Goal: Information Seeking & Learning: Learn about a topic

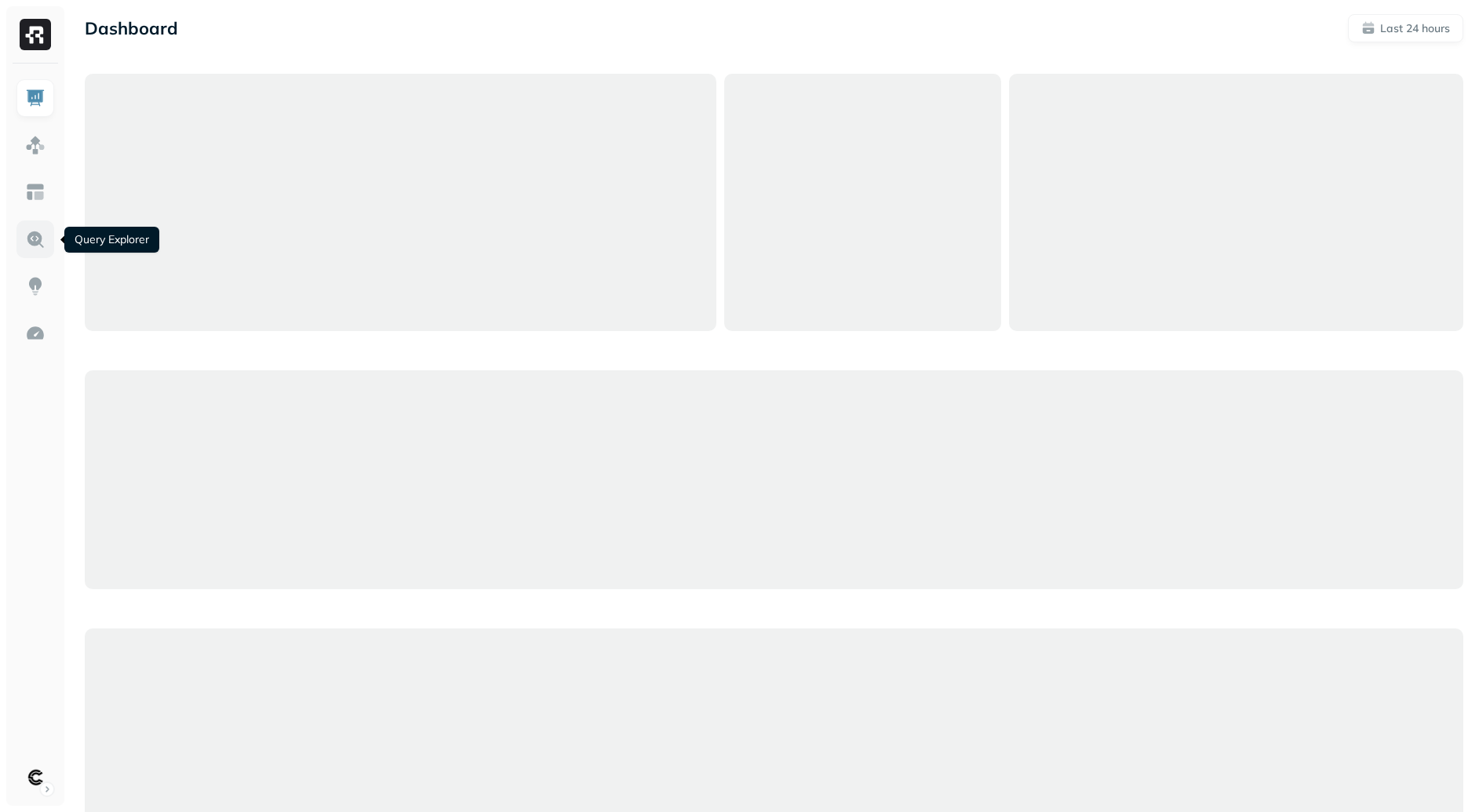
click at [35, 254] on link at bounding box center [35, 240] width 38 height 38
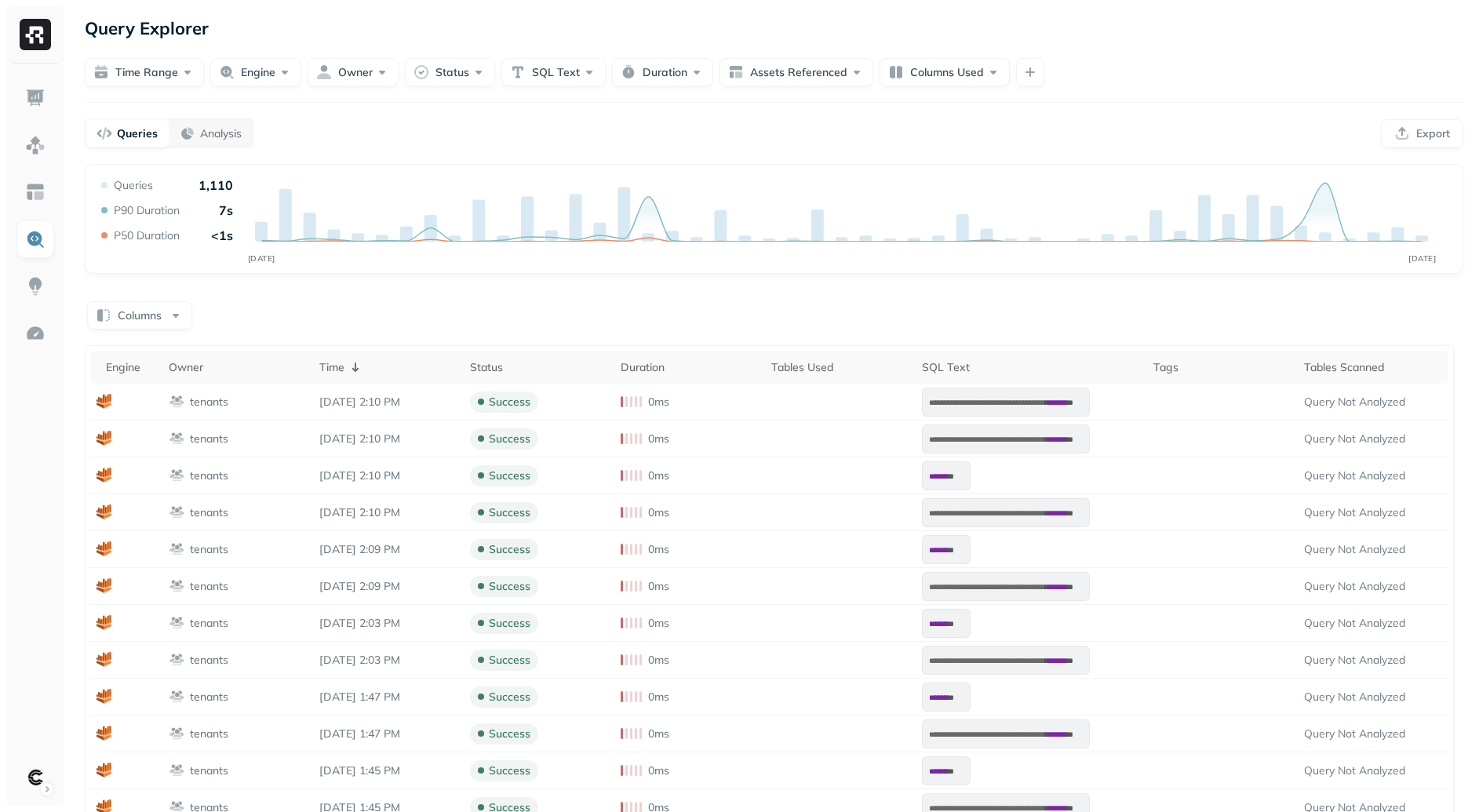
click at [771, 317] on div "Columns" at bounding box center [774, 314] width 1379 height 30
click at [666, 77] on button "Duration" at bounding box center [662, 73] width 101 height 28
click at [691, 167] on input "text" at bounding box center [689, 167] width 55 height 28
click at [773, 152] on div "Duration Reset Greater Than Less Than sec min hr" at bounding box center [661, 146] width 356 height 74
click at [773, 156] on button "min" at bounding box center [786, 168] width 40 height 28
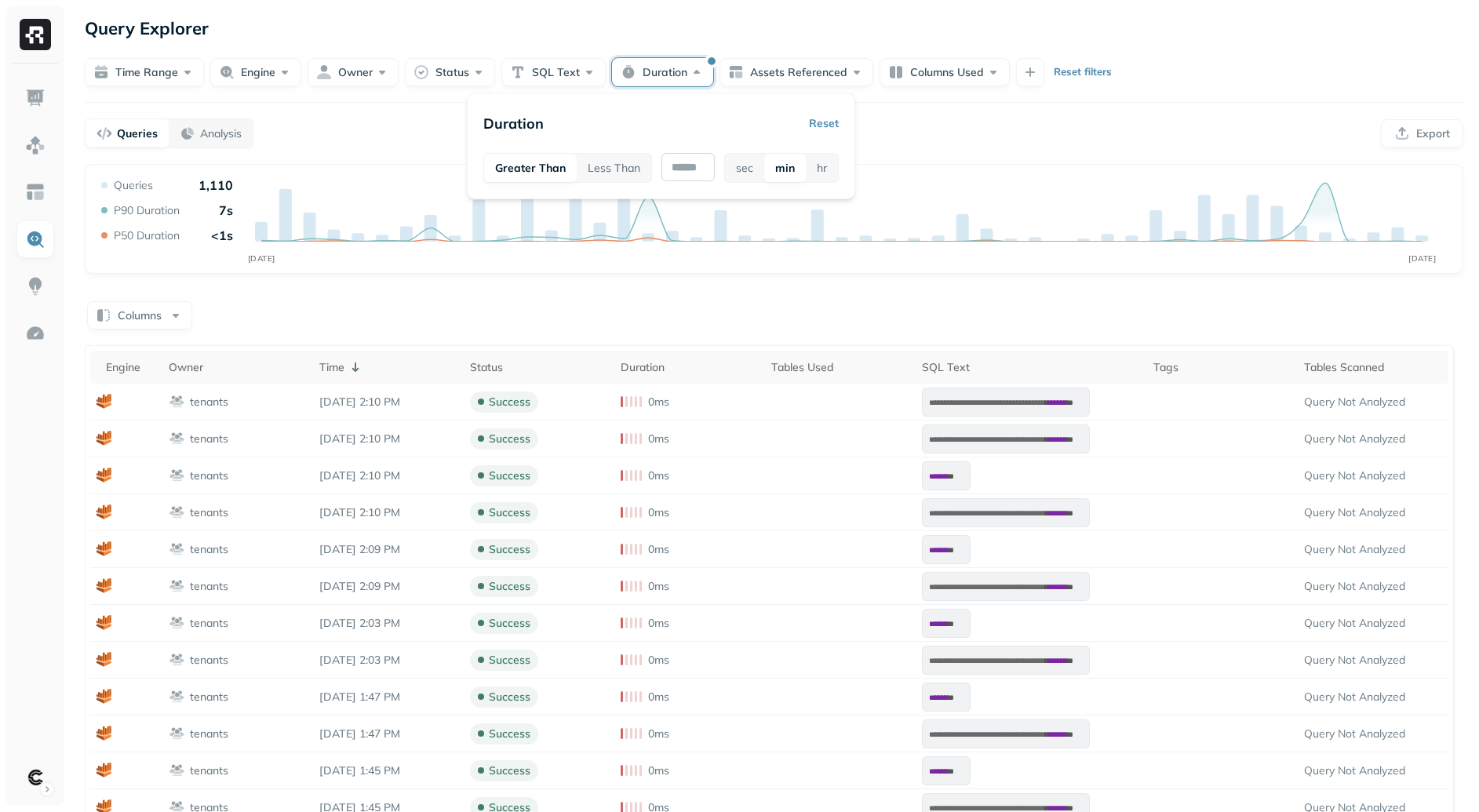
click at [694, 166] on input "text" at bounding box center [688, 167] width 54 height 28
type input "*"
click at [803, 349] on div "**********" at bounding box center [770, 661] width 1370 height 633
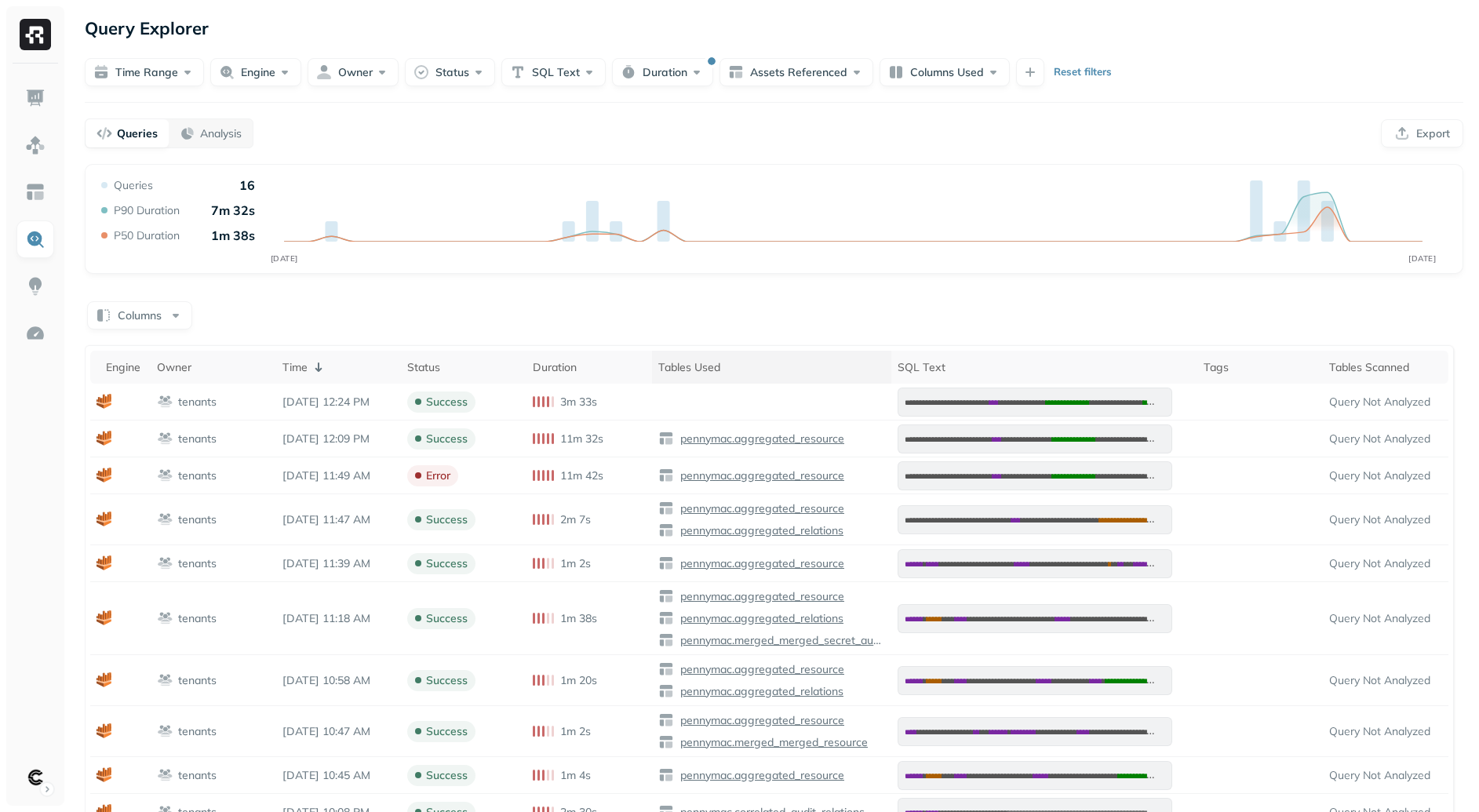
click at [752, 375] on th "Tables Used" at bounding box center [772, 367] width 240 height 33
click at [371, 379] on th "Time ( 1 )" at bounding box center [339, 367] width 125 height 33
click at [371, 375] on th "Time" at bounding box center [339, 367] width 125 height 33
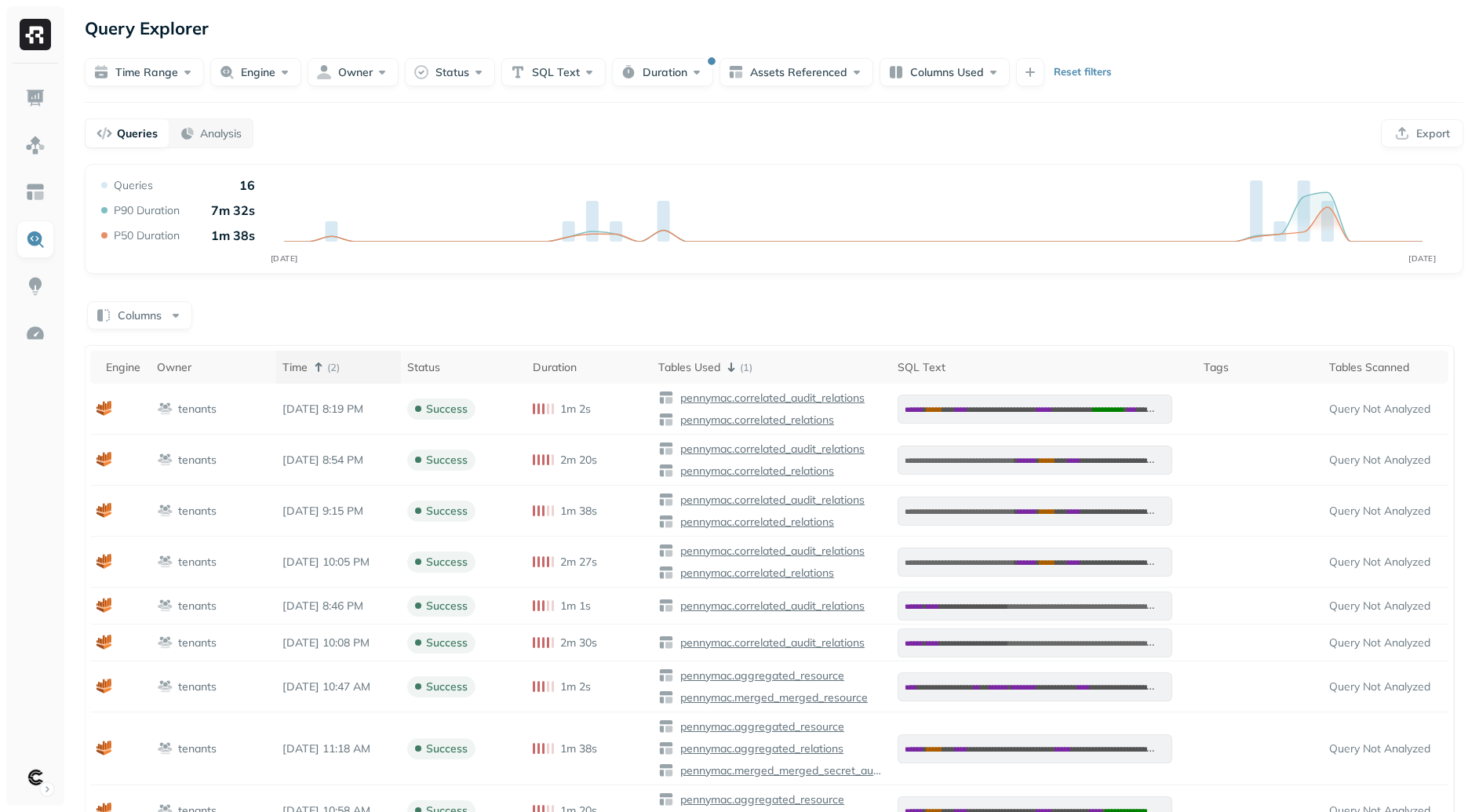
click at [371, 375] on div "Time ( 2 )" at bounding box center [340, 367] width 113 height 19
click at [371, 373] on div "Time ( 2 )" at bounding box center [340, 367] width 113 height 19
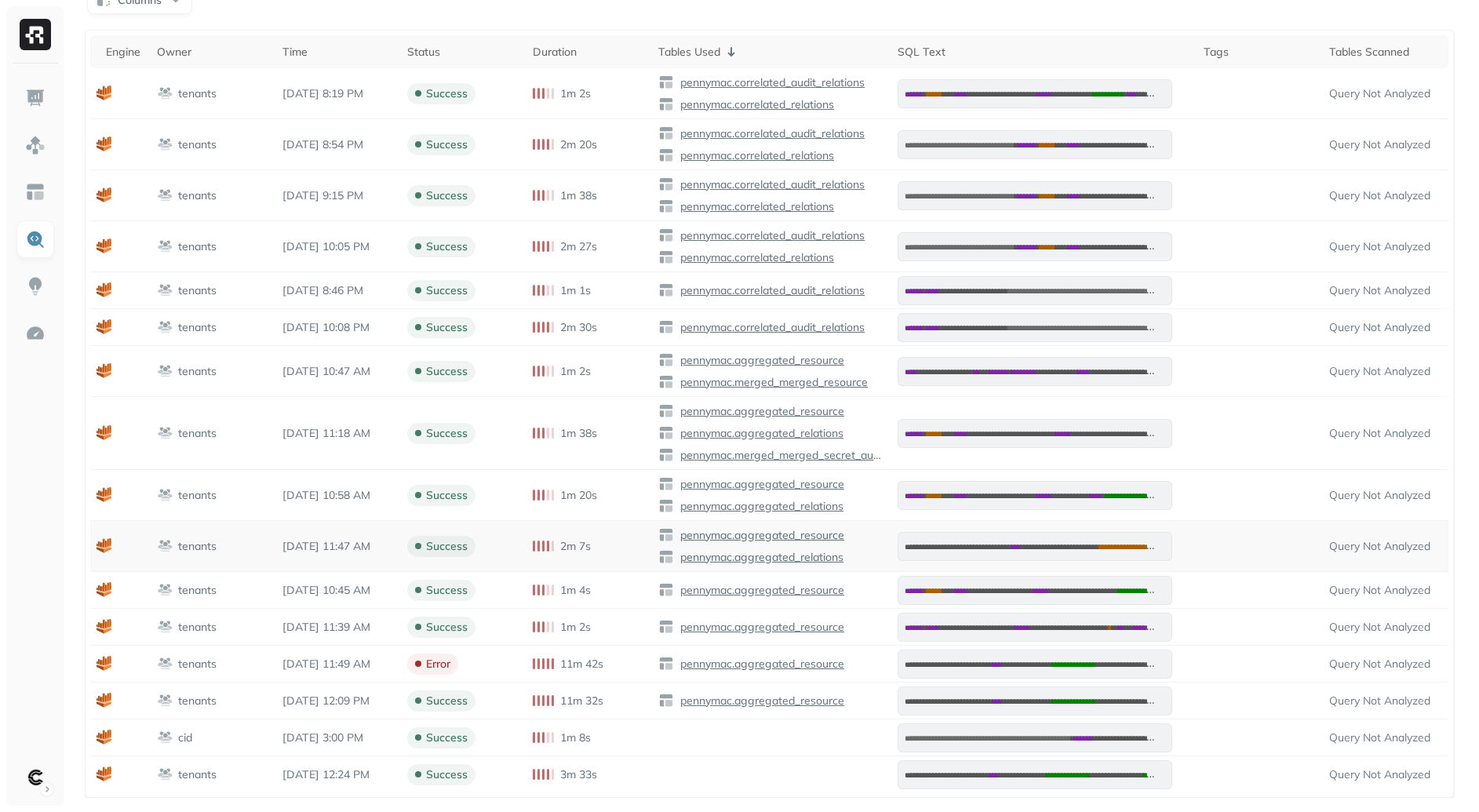
scroll to position [46, 0]
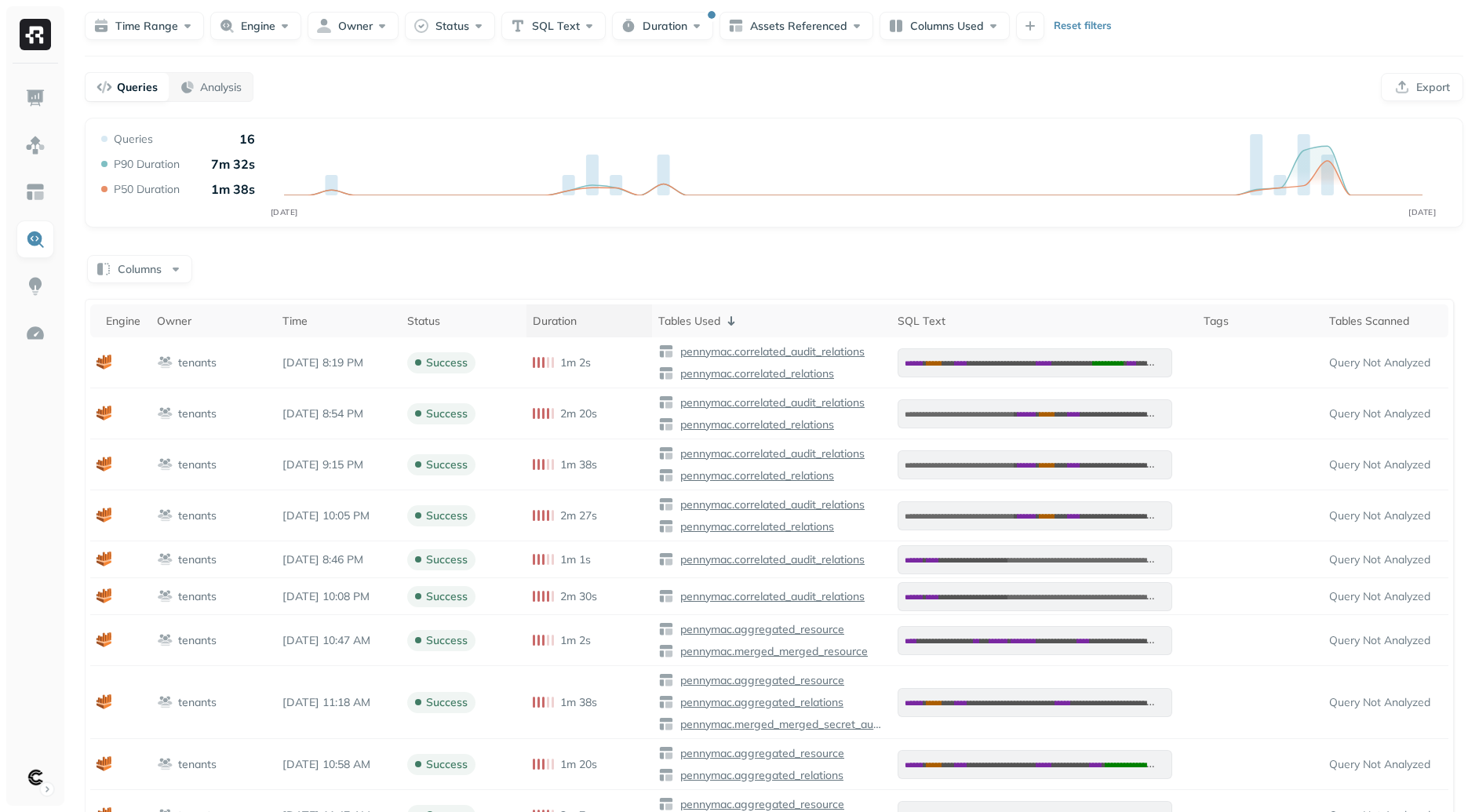
click at [622, 317] on div "Duration" at bounding box center [590, 322] width 113 height 15
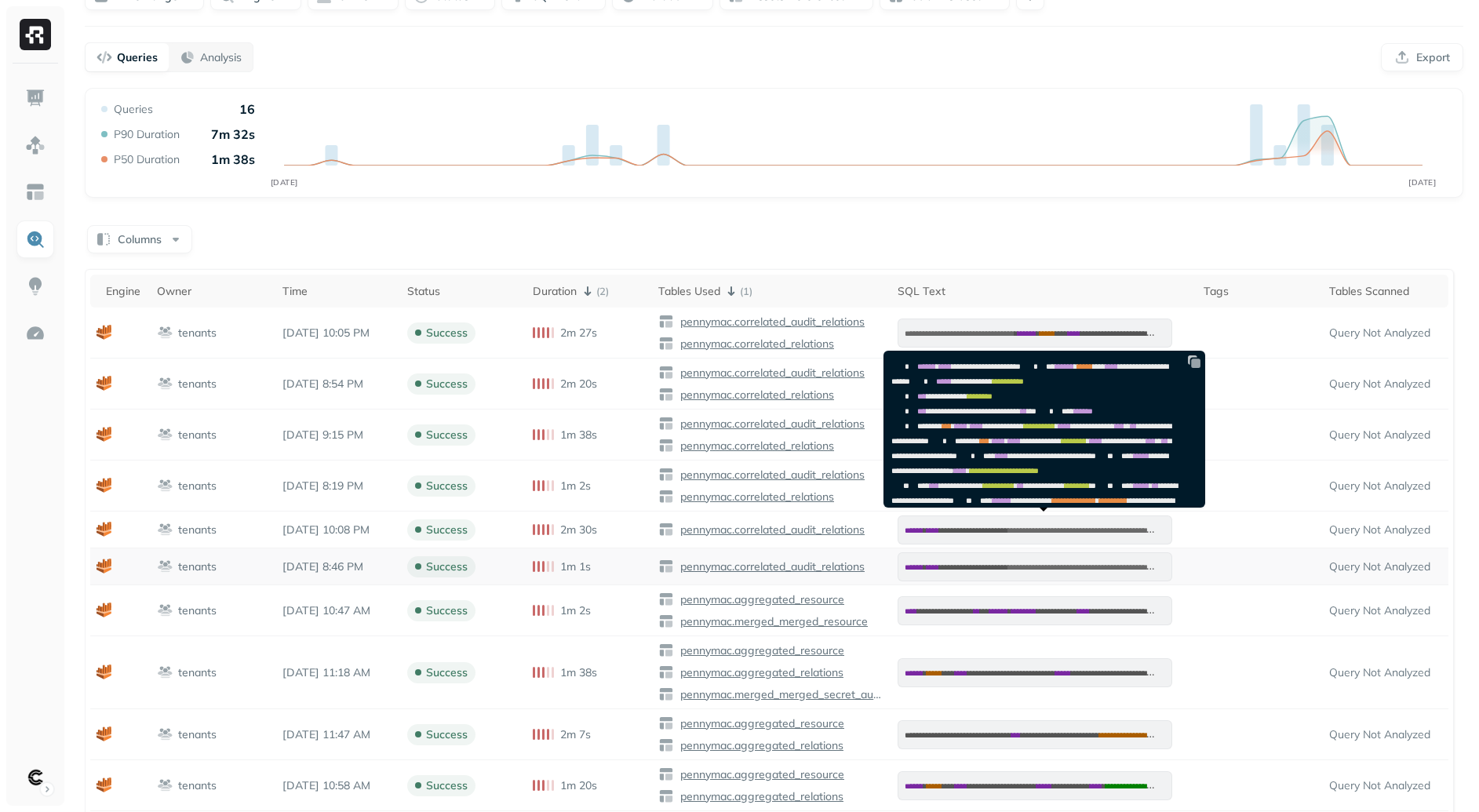
scroll to position [87, 0]
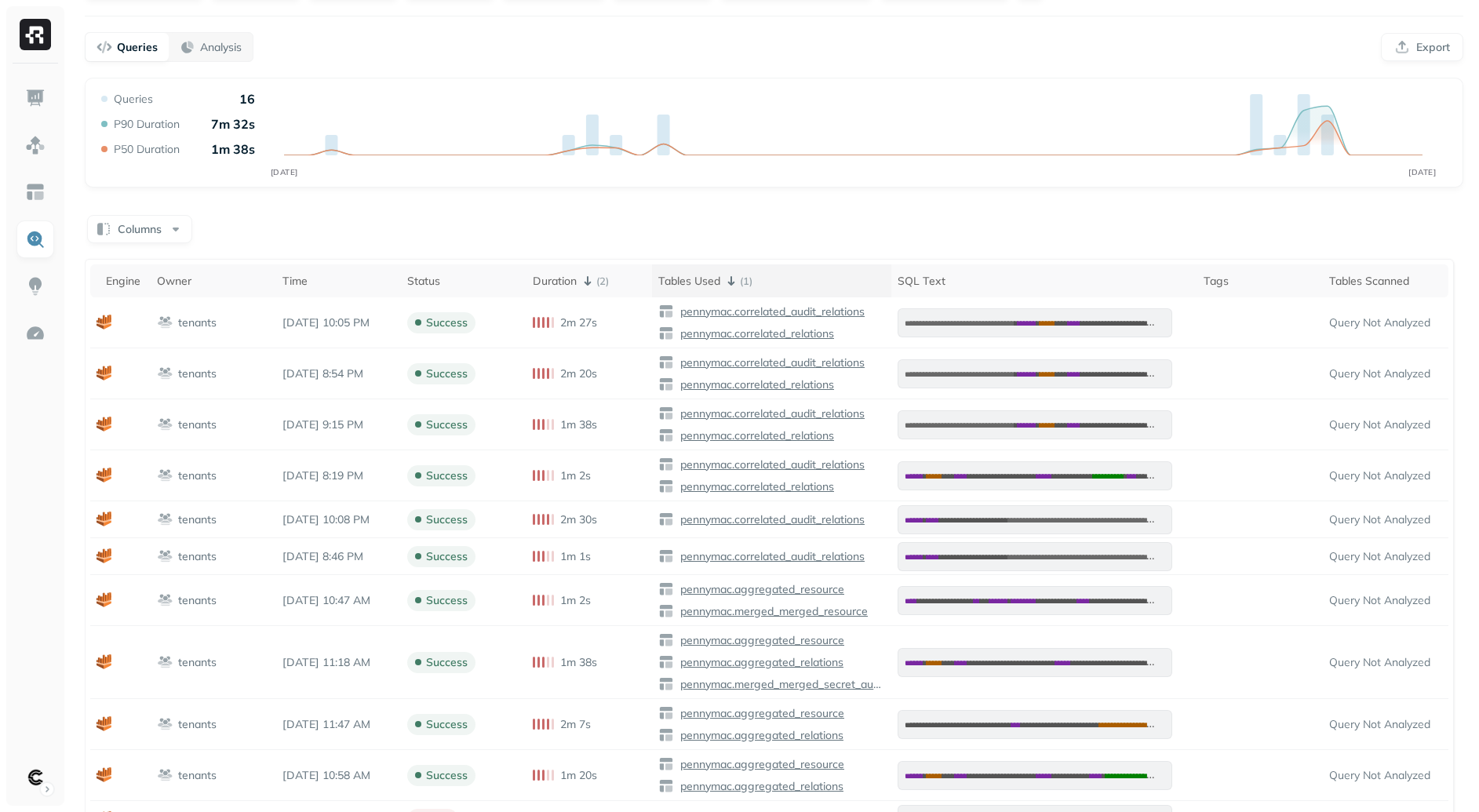
click at [736, 283] on icon at bounding box center [731, 281] width 7 height 9
click at [753, 279] on p "( 1 )" at bounding box center [746, 281] width 12 height 15
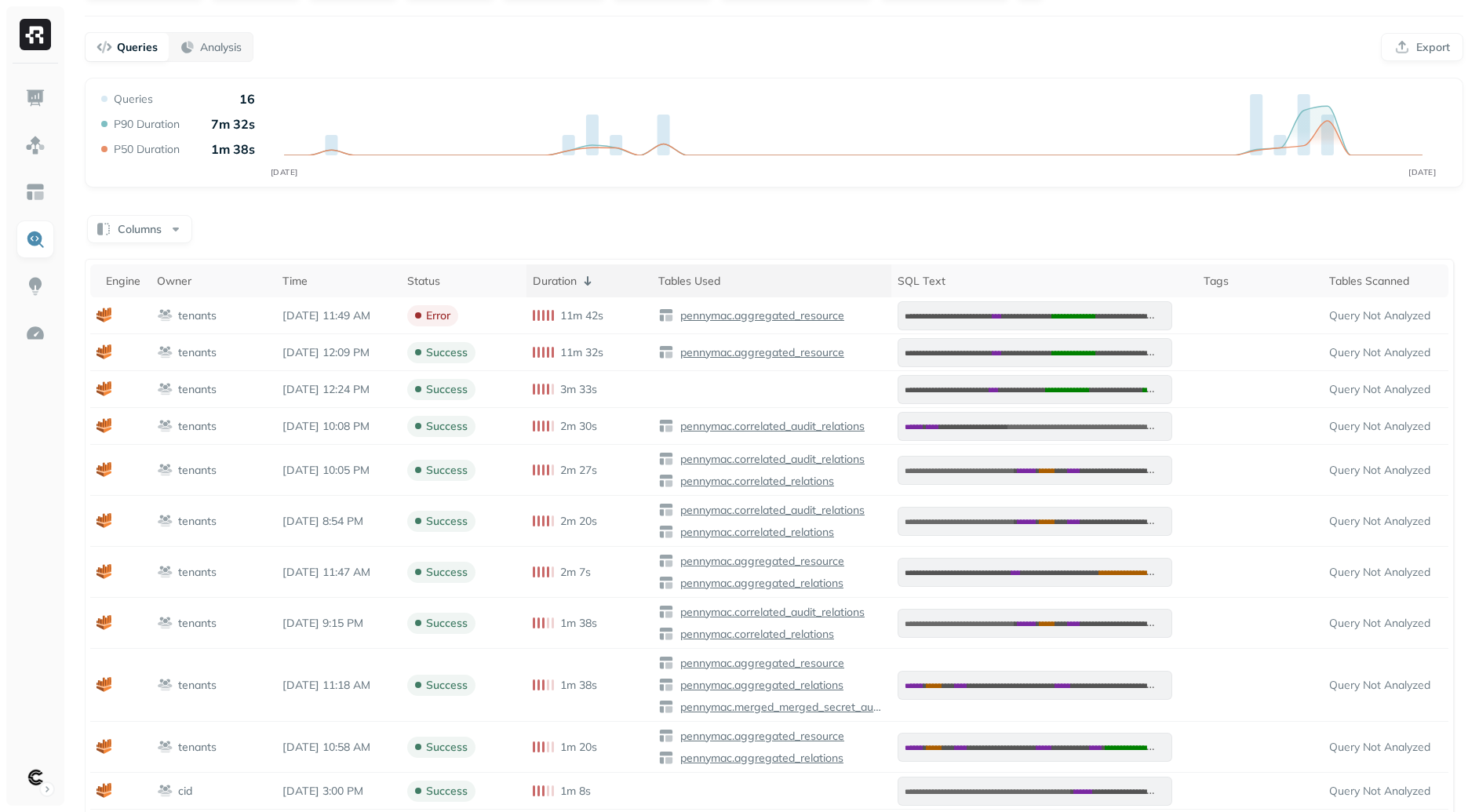
scroll to position [0, 0]
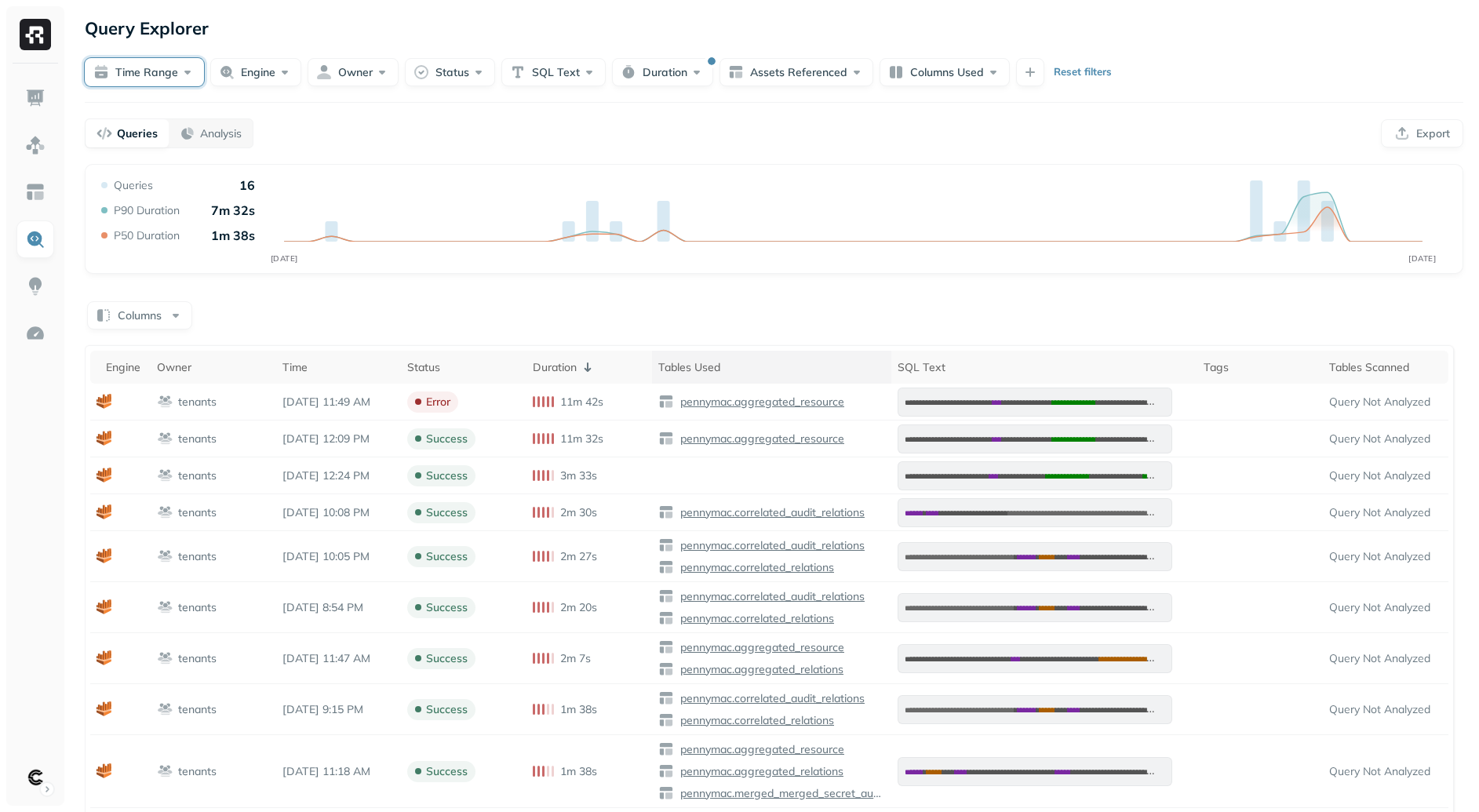
click at [163, 73] on button "Time Range" at bounding box center [144, 73] width 119 height 28
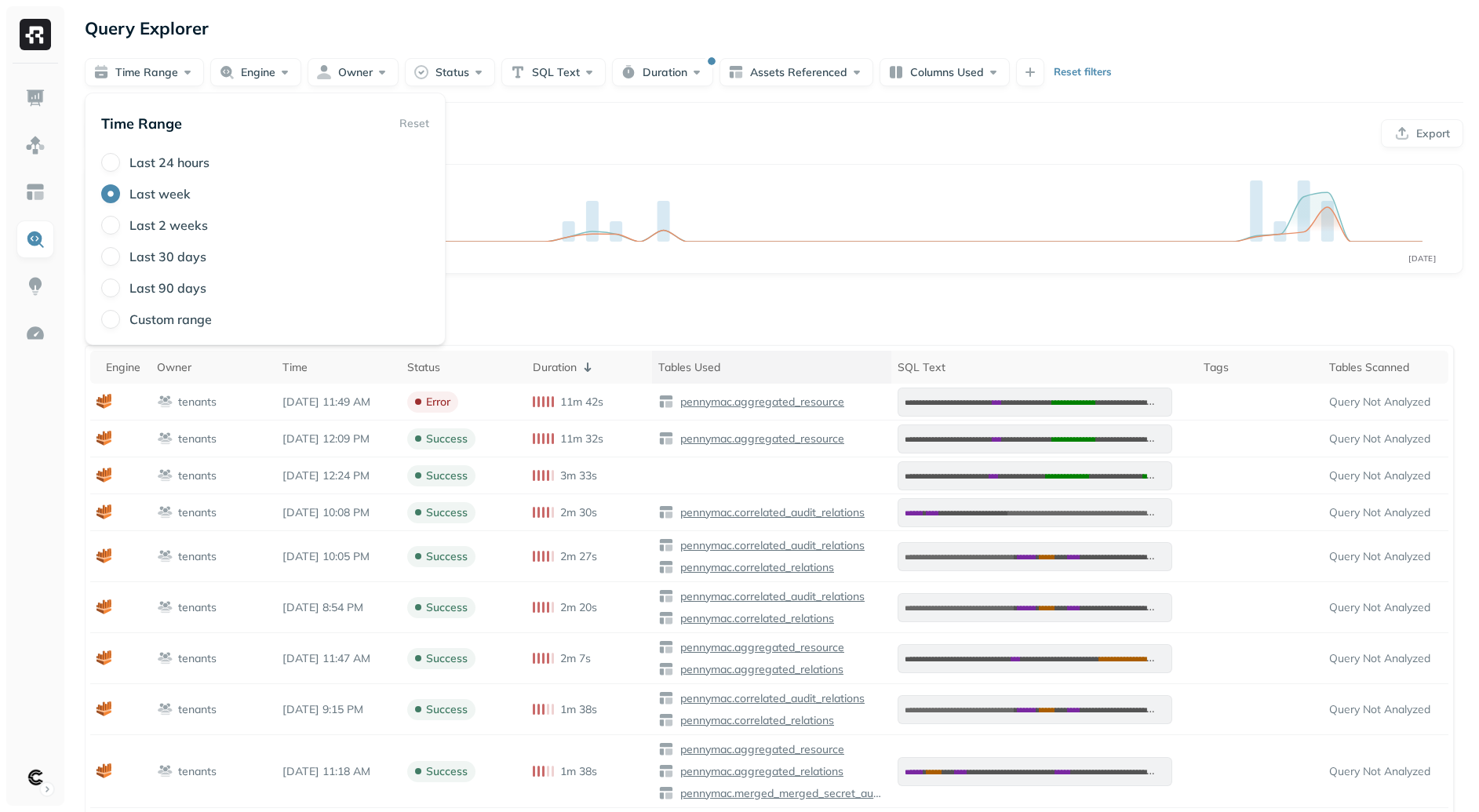
click at [791, 325] on div "Columns" at bounding box center [774, 314] width 1379 height 30
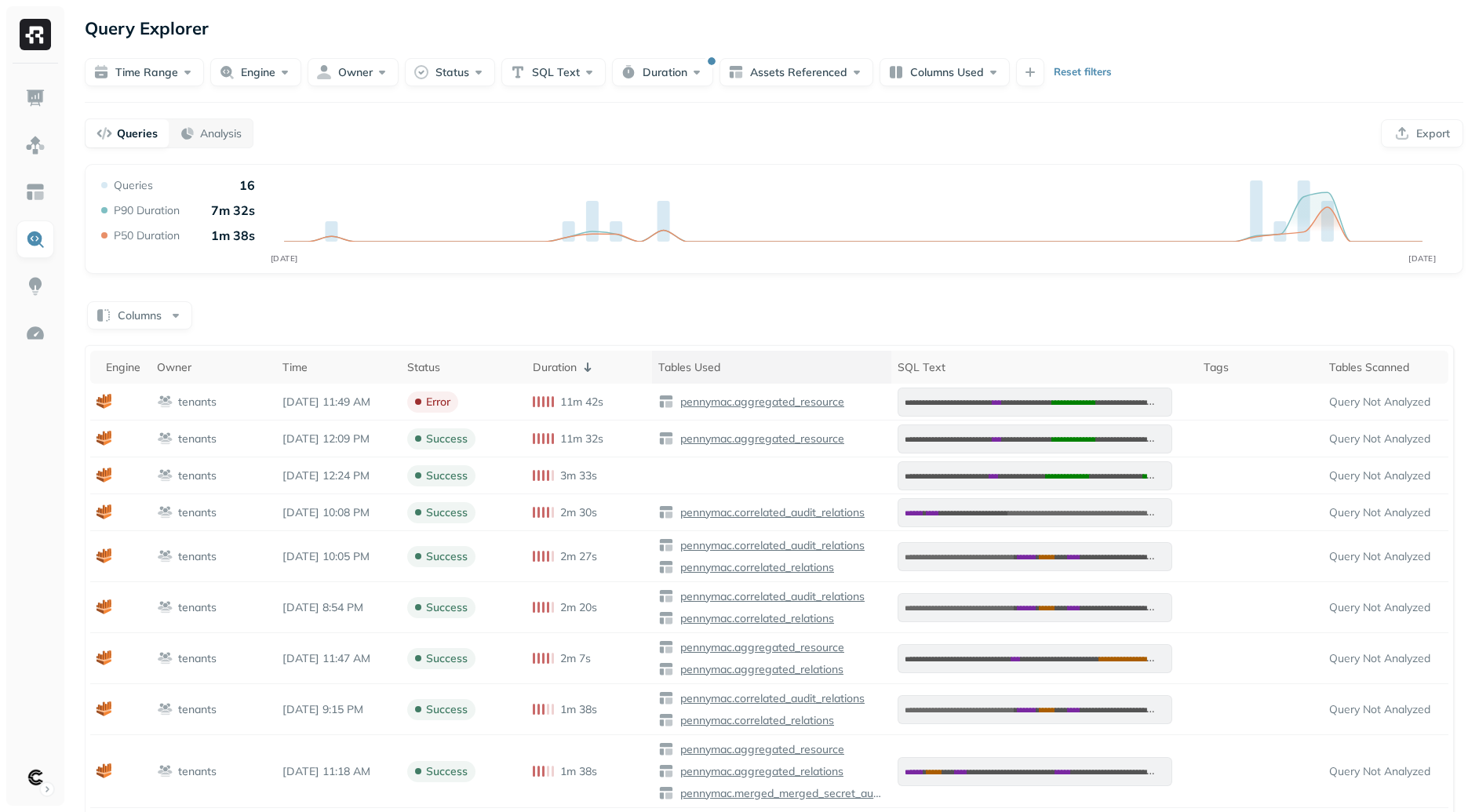
click at [152, 53] on form "Time Range Engine Owner Status SQL Text Duration Assets Referenced Columns Used…" at bounding box center [774, 64] width 1379 height 44
click at [166, 69] on button "Time Range" at bounding box center [144, 73] width 119 height 28
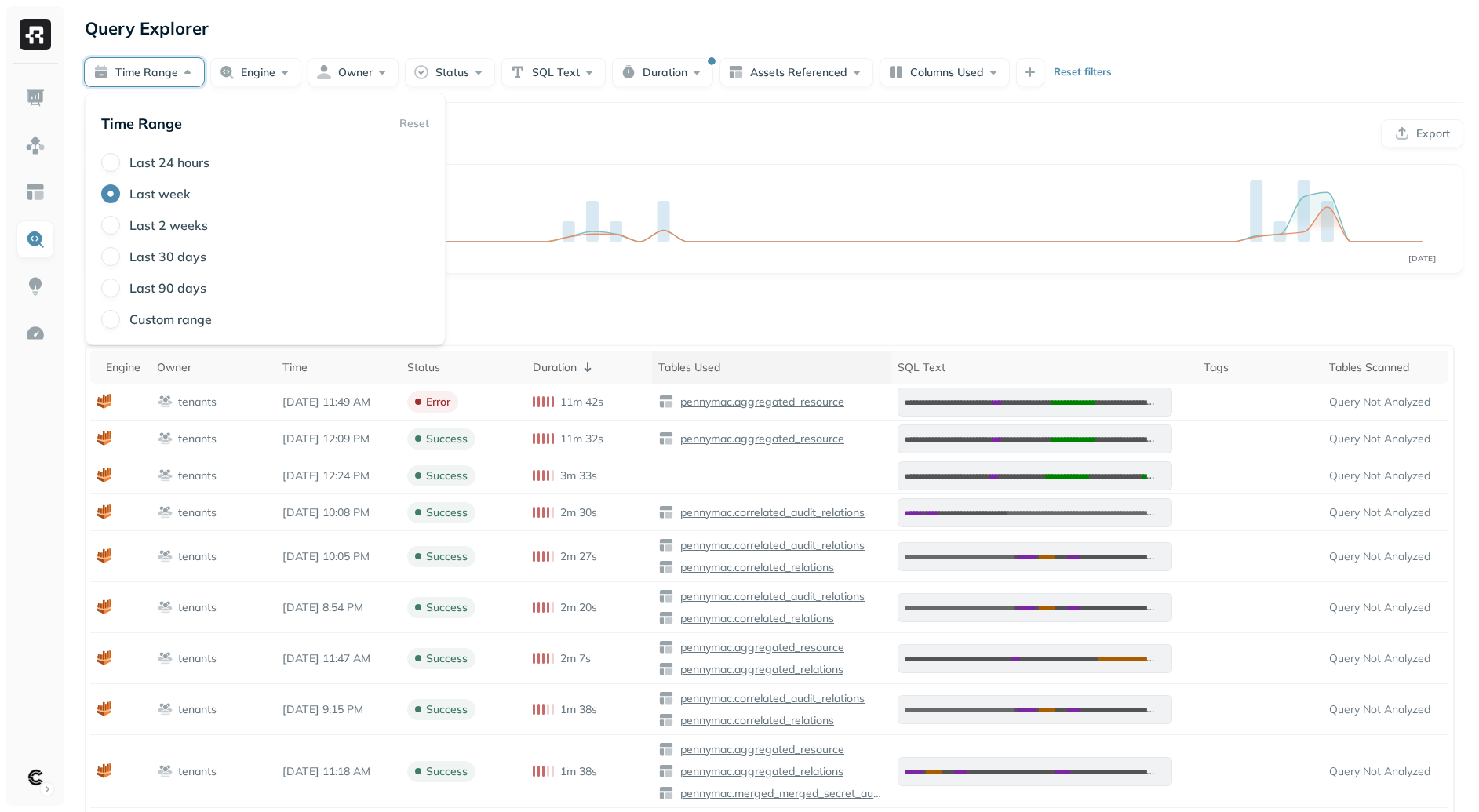
click at [177, 219] on label "Last 2 weeks" at bounding box center [168, 224] width 78 height 16
click at [120, 219] on button "Last 2 weeks" at bounding box center [110, 225] width 19 height 19
click at [771, 308] on div "Columns" at bounding box center [774, 314] width 1379 height 30
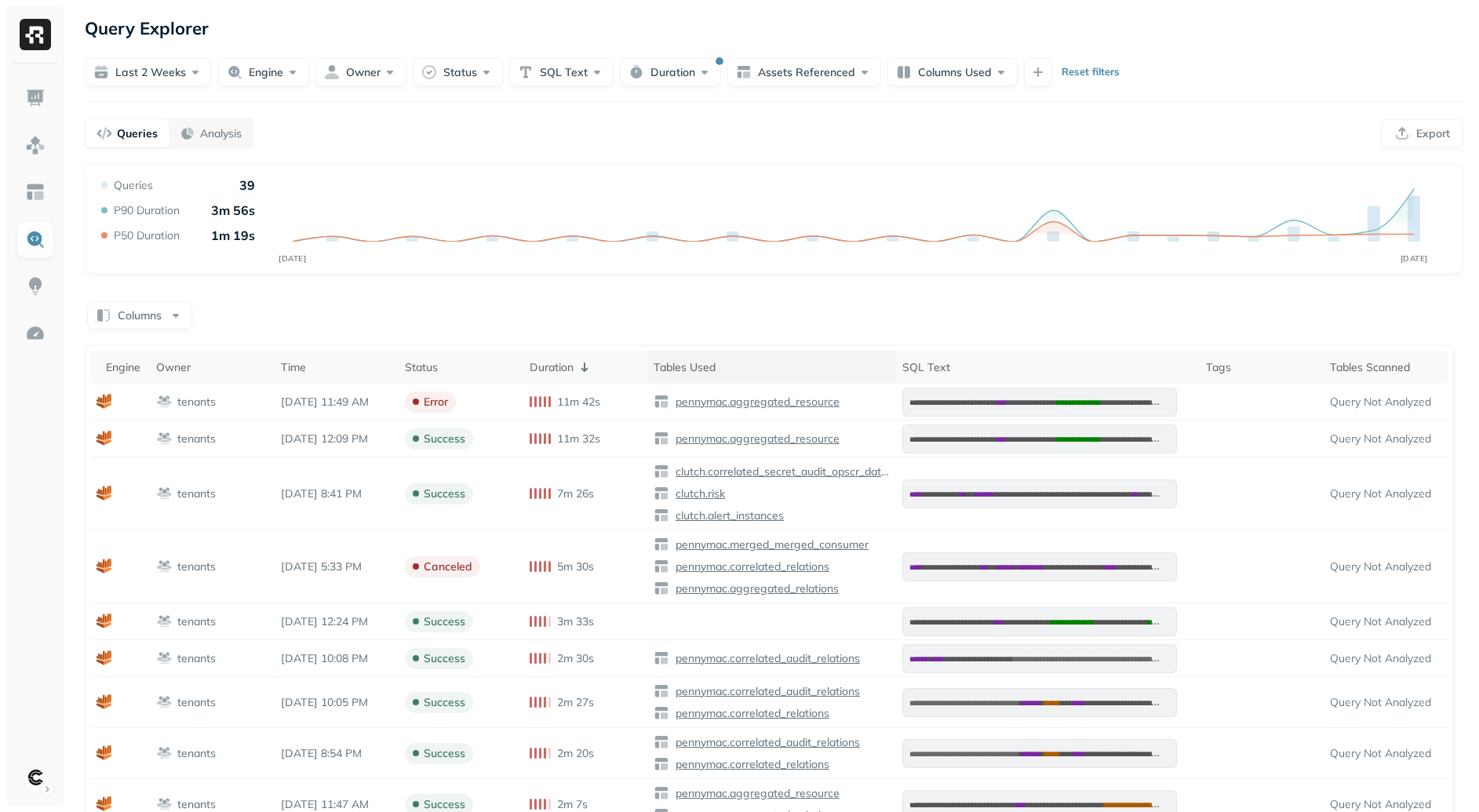
scroll to position [18, 0]
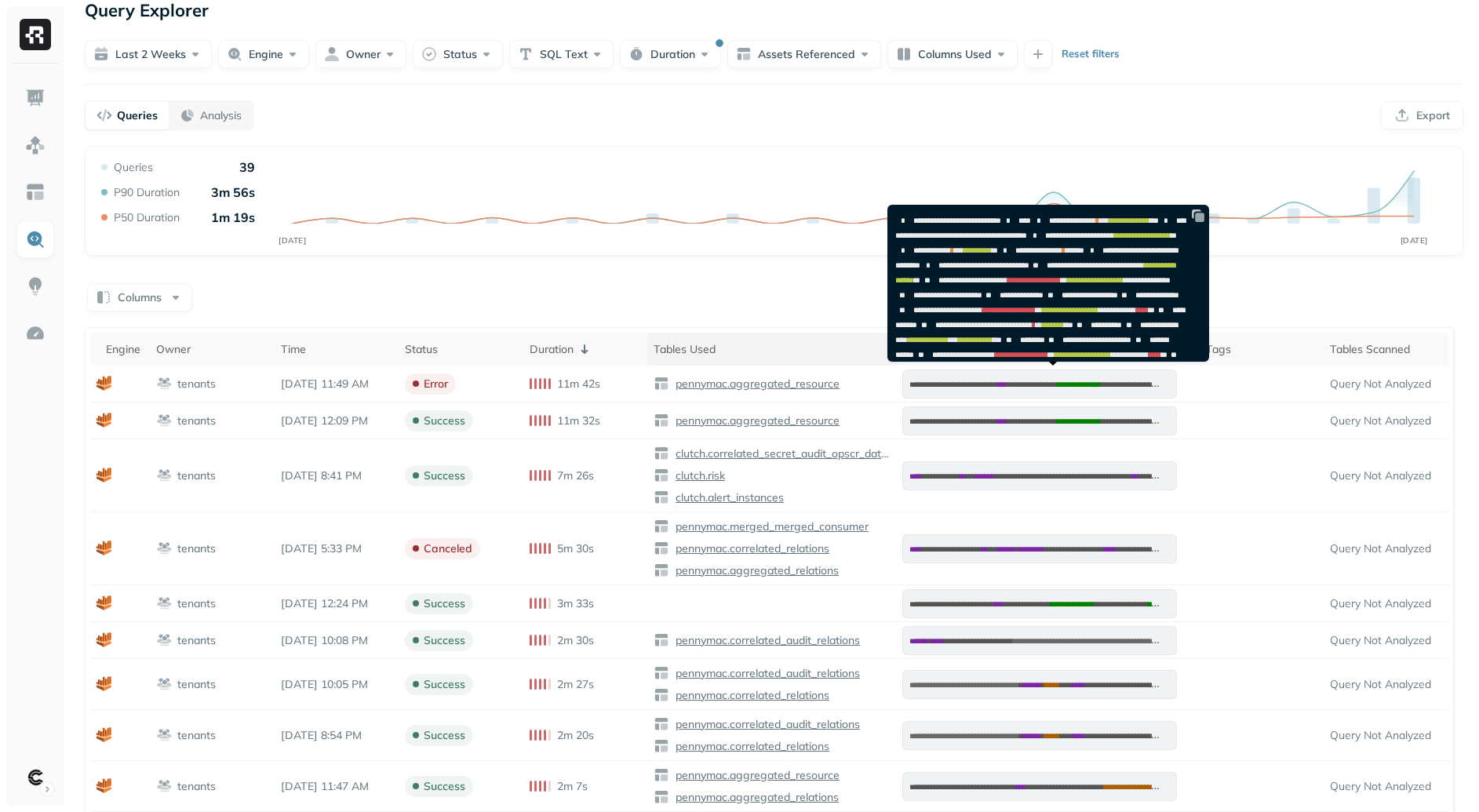
click at [1205, 215] on img at bounding box center [1198, 215] width 16 height 16
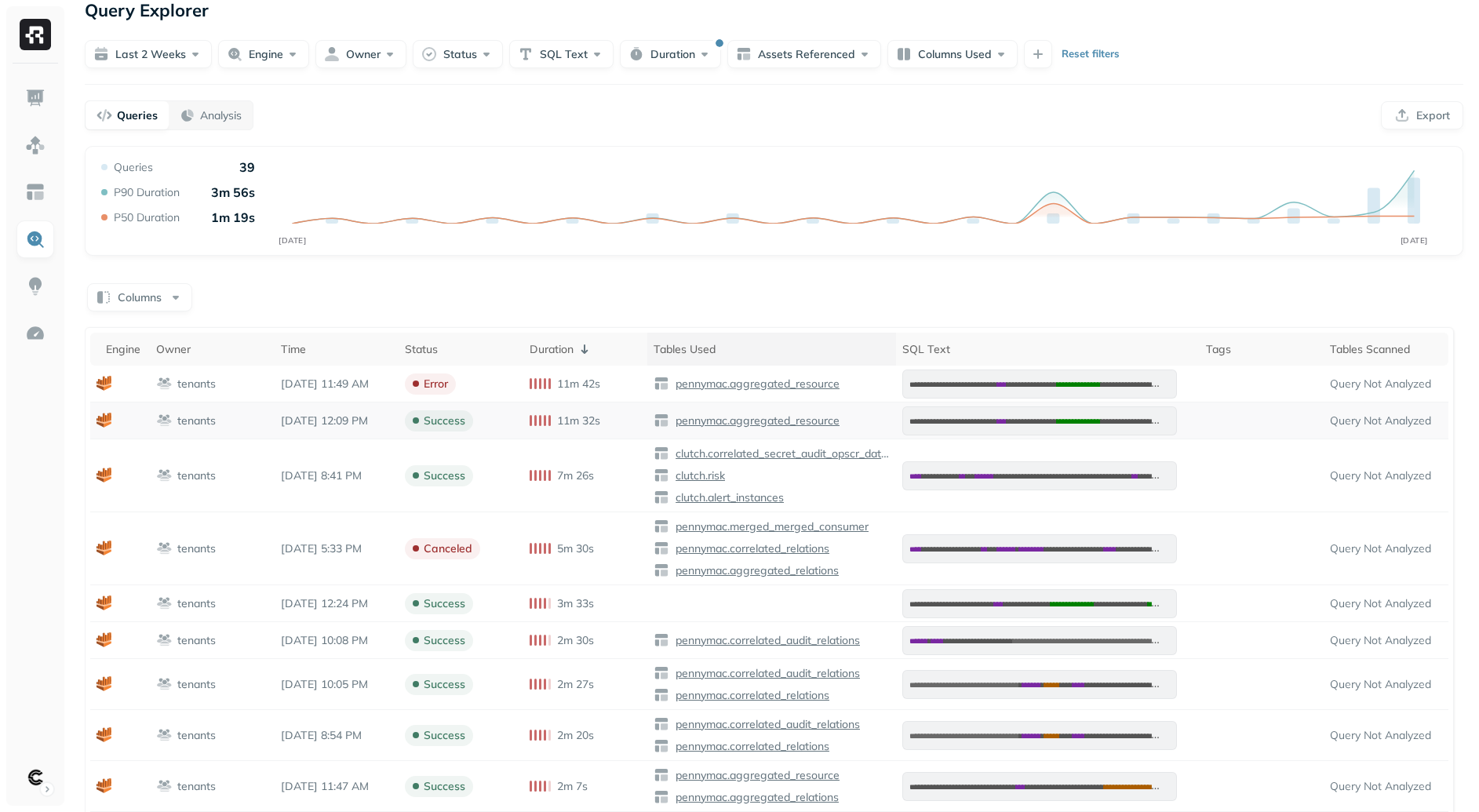
scroll to position [38, 0]
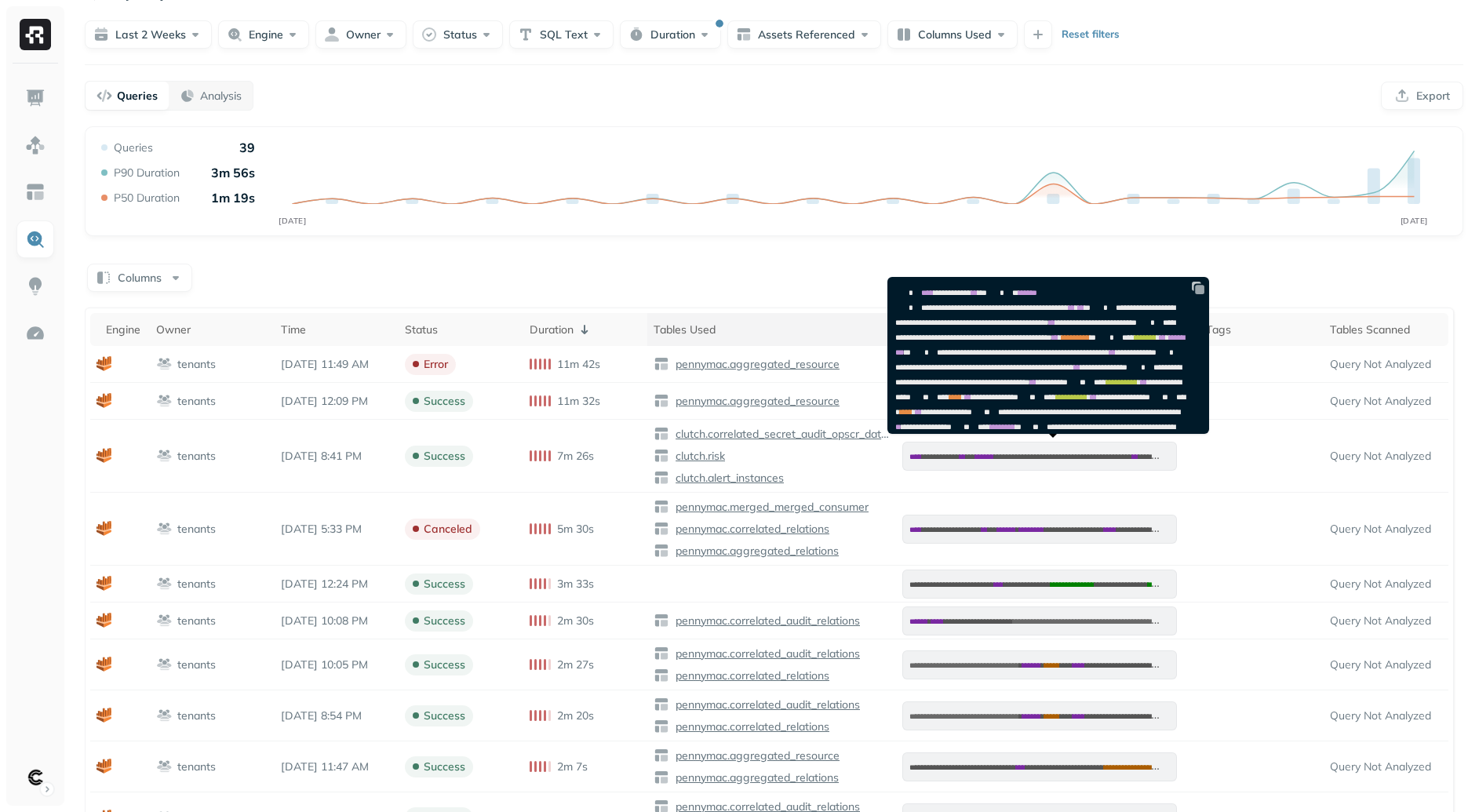
click at [1206, 286] on img at bounding box center [1198, 288] width 16 height 16
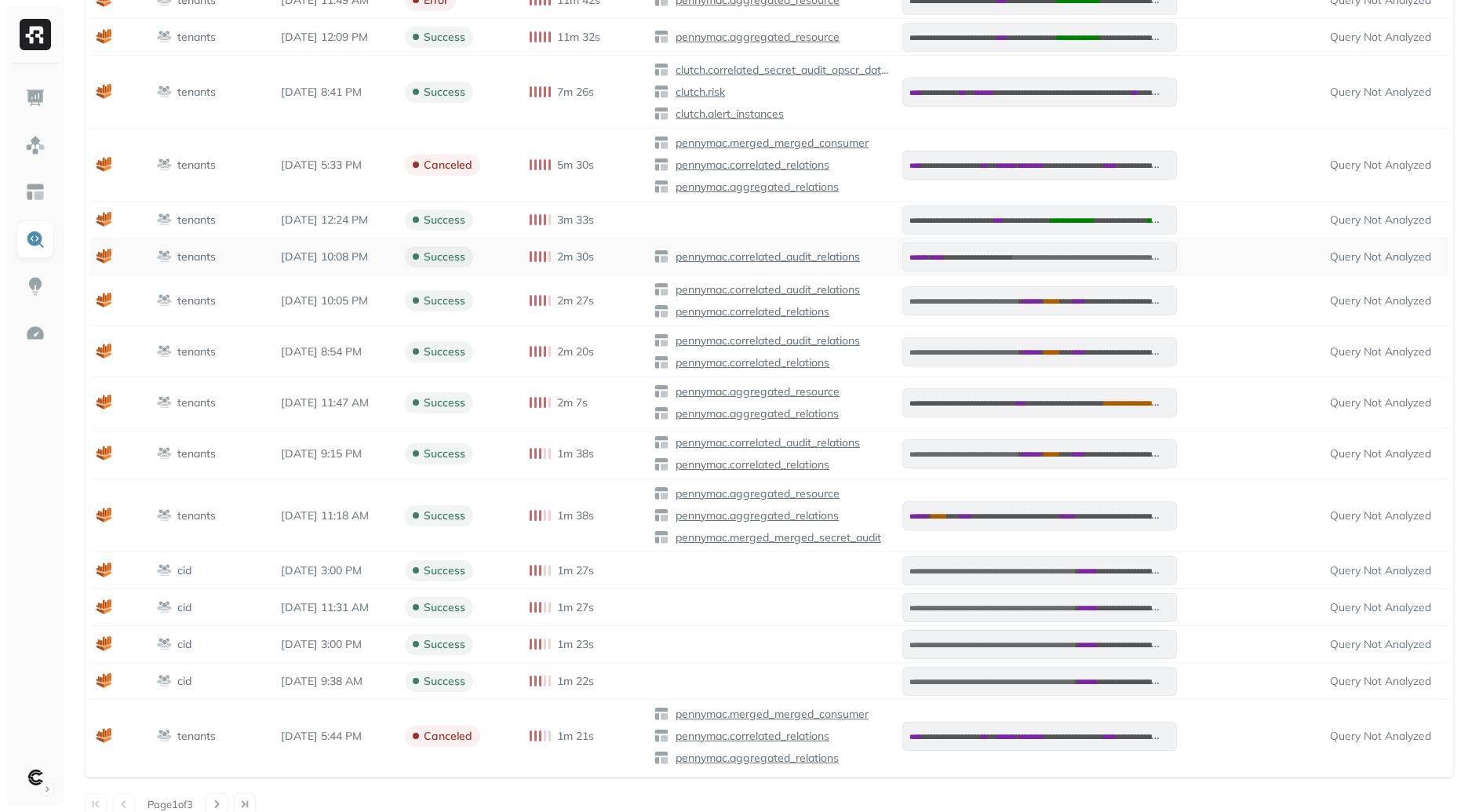
scroll to position [419, 0]
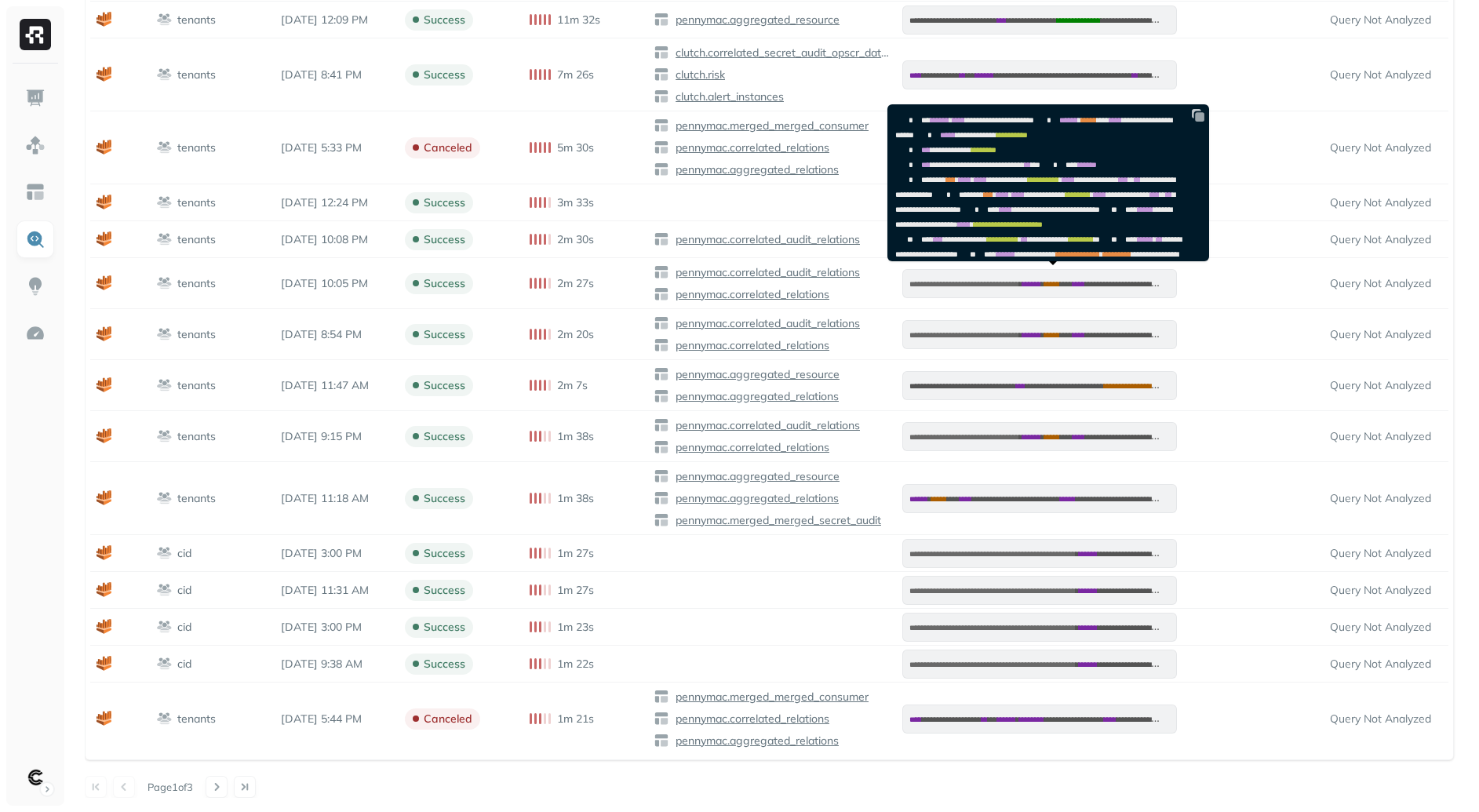
click at [1204, 121] on img at bounding box center [1198, 115] width 16 height 16
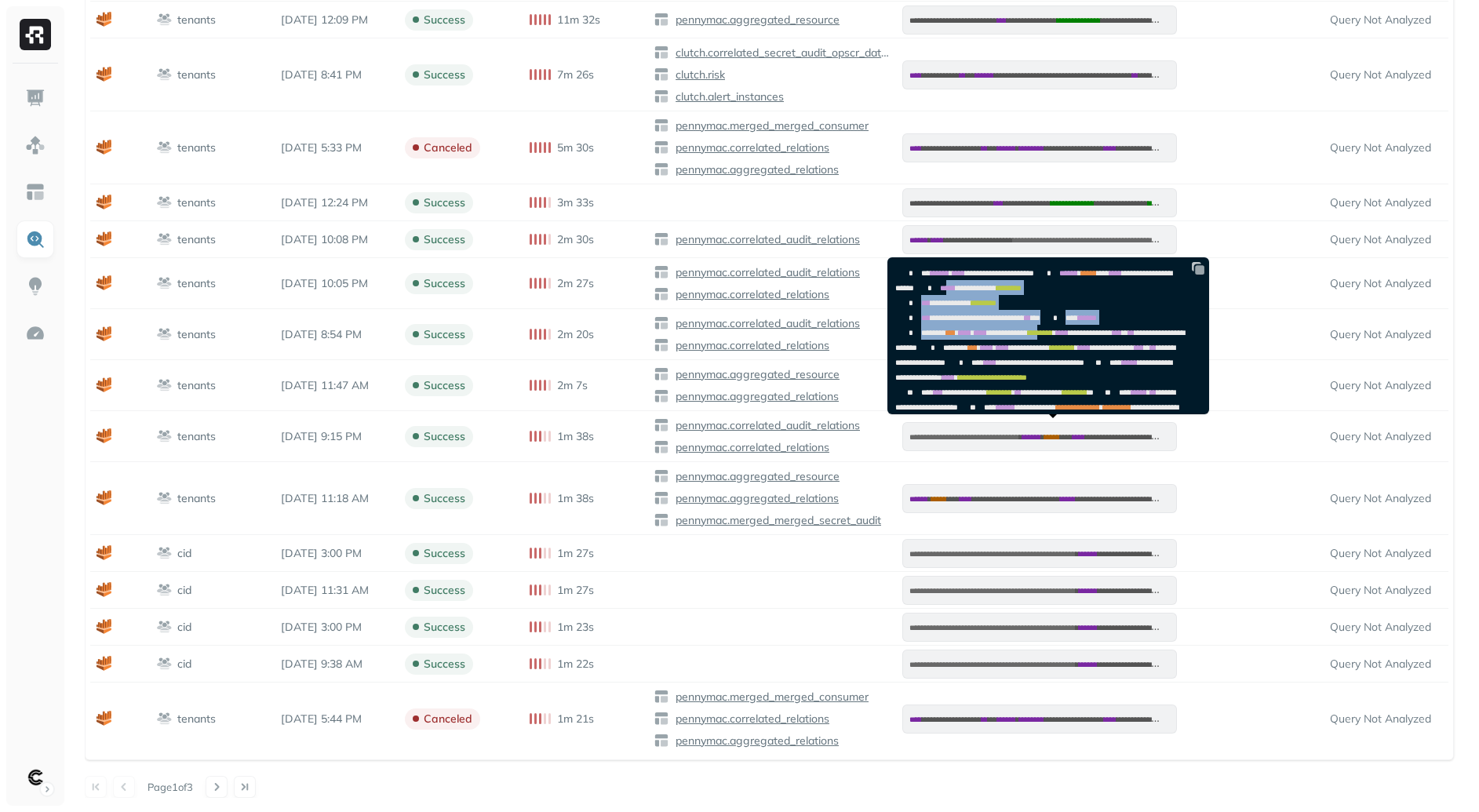
drag, startPoint x: 932, startPoint y: 297, endPoint x: 1094, endPoint y: 361, distance: 174.2
click at [1094, 361] on pre "**********" at bounding box center [1045, 414] width 314 height 312
click at [1054, 337] on span "********" at bounding box center [1040, 333] width 25 height 8
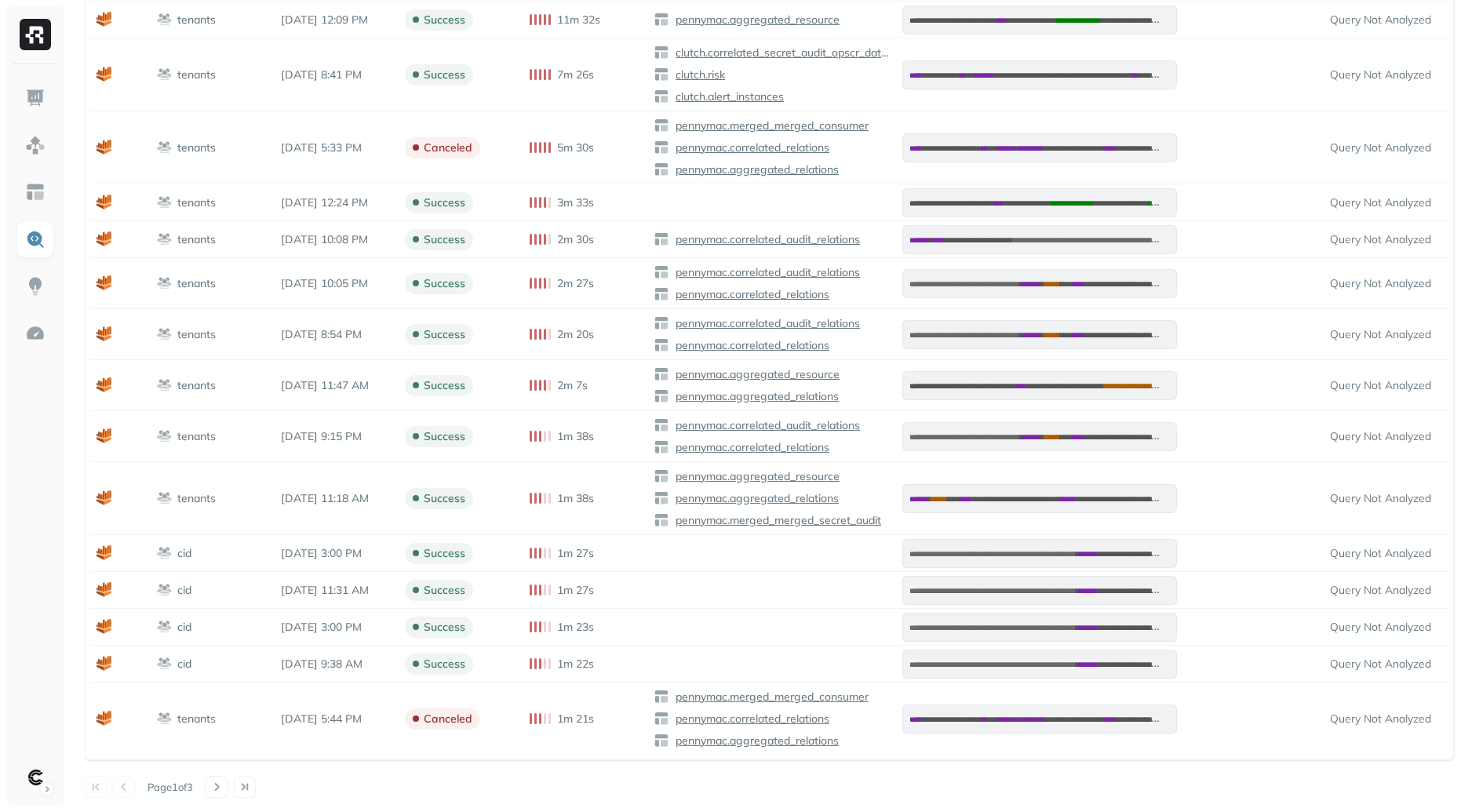
click at [190, 793] on p "Page 1 of 3" at bounding box center [170, 787] width 45 height 14
click at [251, 789] on button at bounding box center [244, 787] width 22 height 22
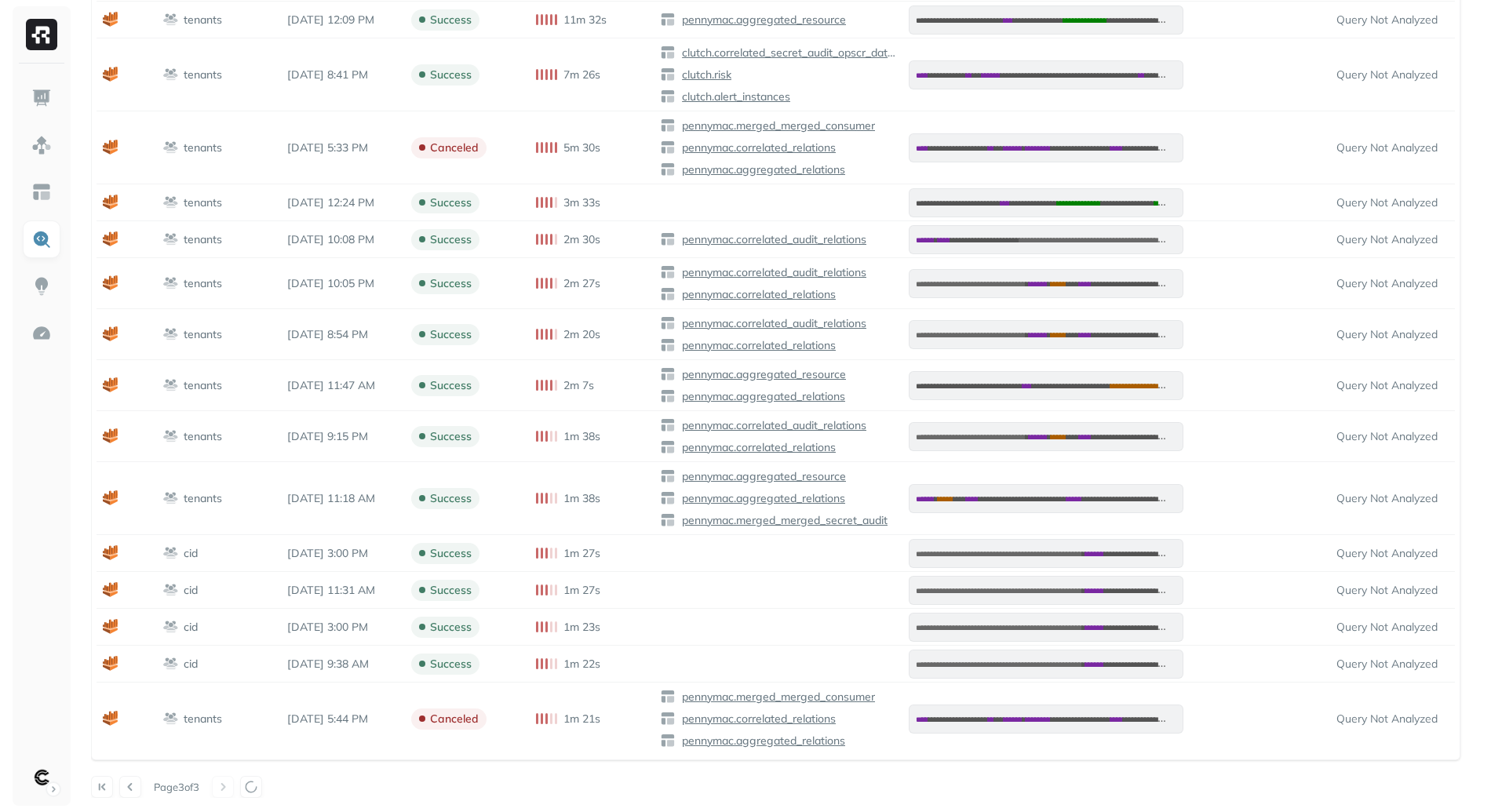
scroll to position [0, 0]
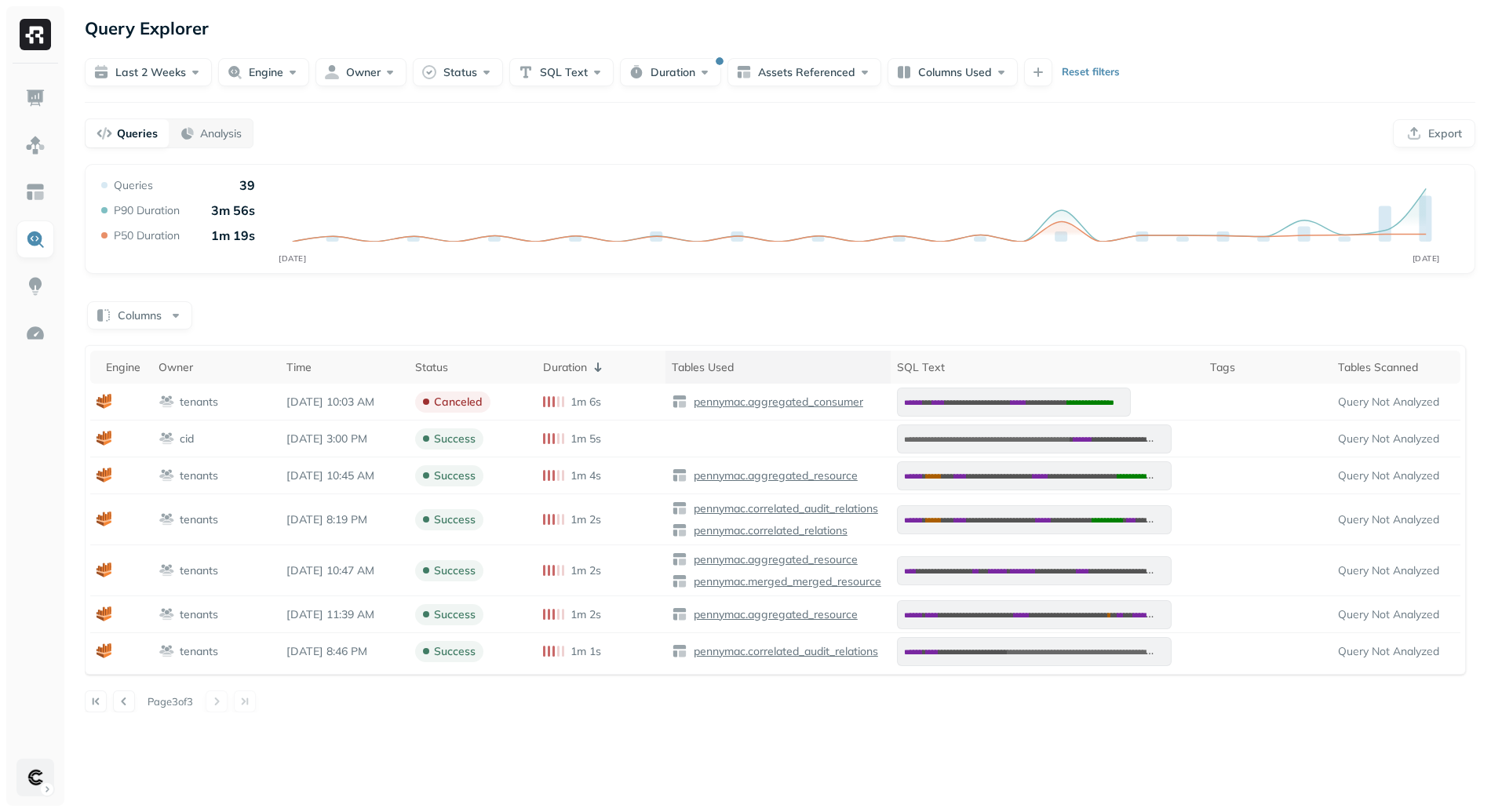
click at [39, 786] on html "**********" at bounding box center [745, 406] width 1491 height 812
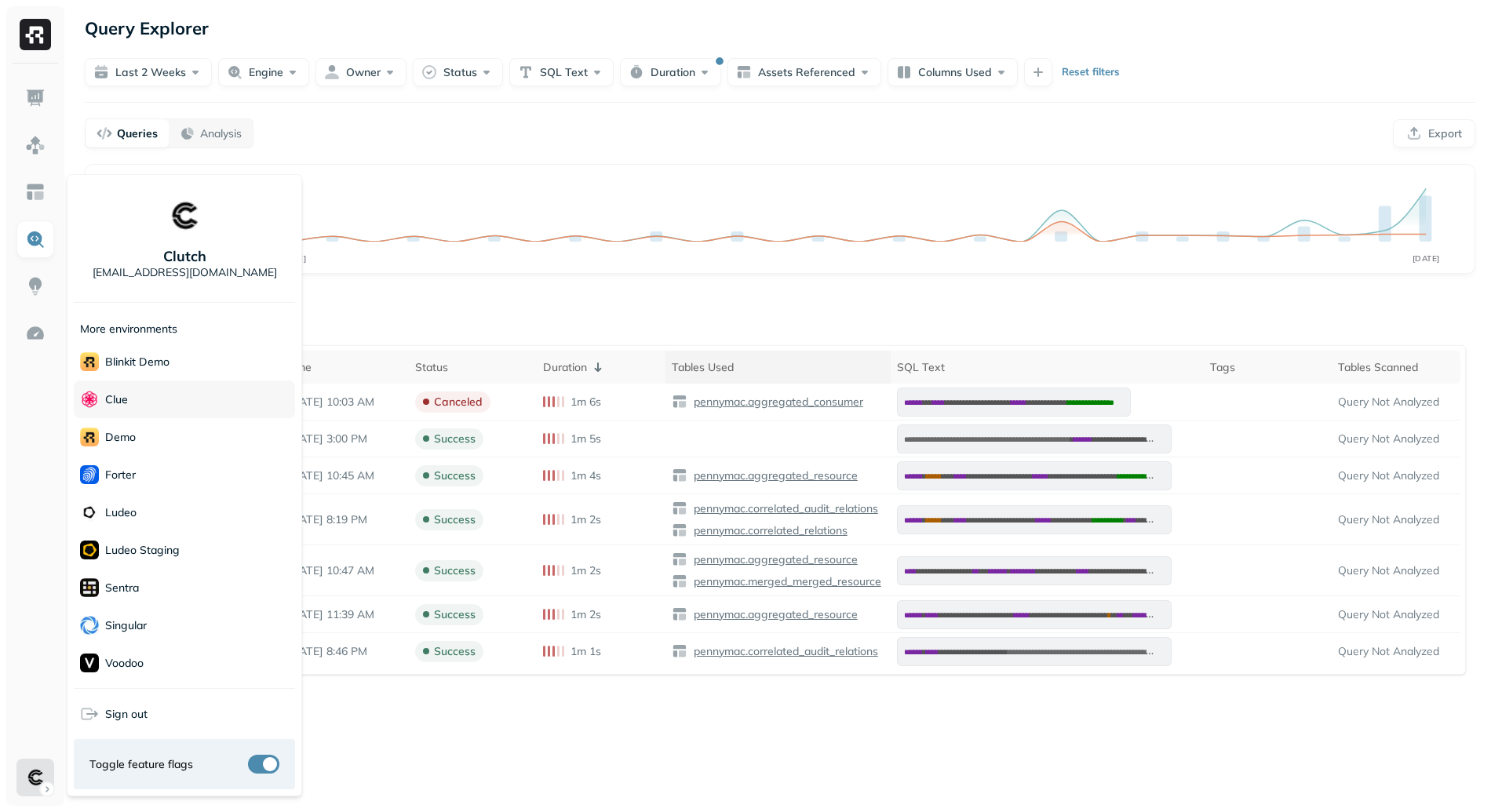
click at [154, 404] on div "Clue" at bounding box center [184, 400] width 222 height 38
click at [469, 310] on html "**********" at bounding box center [745, 406] width 1491 height 812
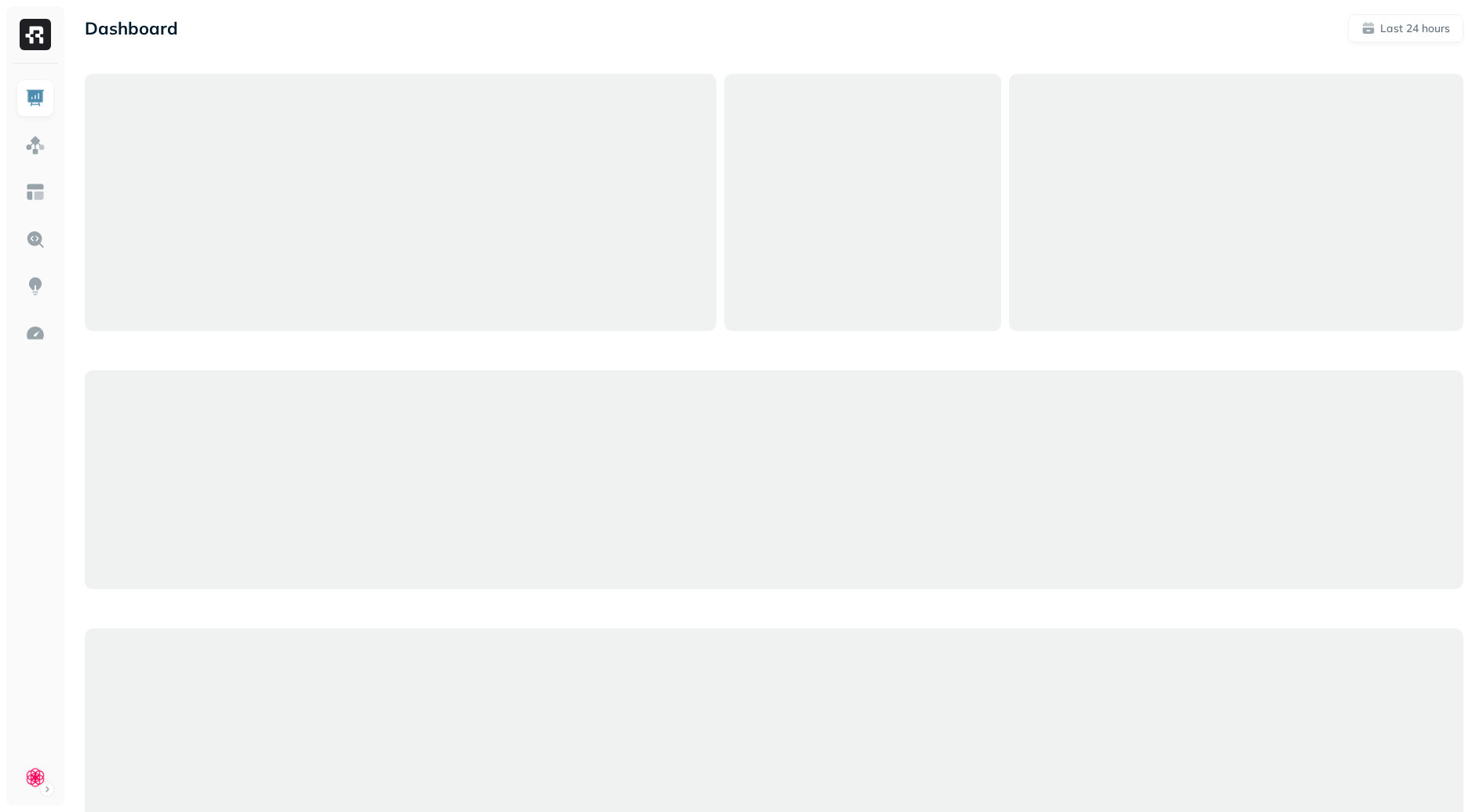
scroll to position [7, 0]
